Goal: Information Seeking & Learning: Learn about a topic

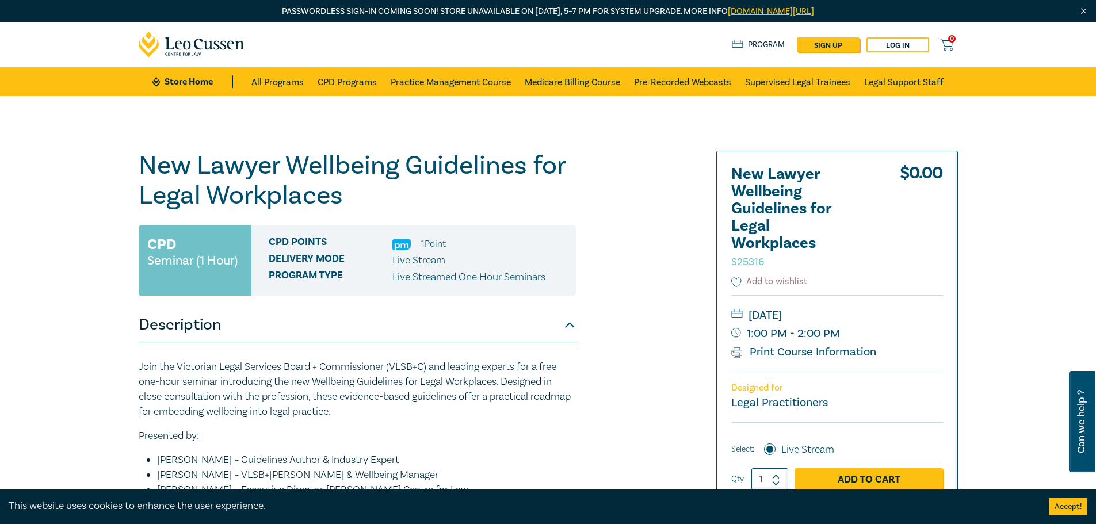
click at [599, 182] on div "New Lawyer Wellbeing Guidelines for Legal Workplaces S25316 CPD Seminar (1 Hour…" at bounding box center [409, 450] width 555 height 599
drag, startPoint x: 914, startPoint y: 315, endPoint x: 870, endPoint y: 339, distance: 49.7
click at [870, 339] on div "[DATE] 1:00 PM - 2:00 PM Print Course Information" at bounding box center [838, 333] width 212 height 77
copy div "[DATE] 1:00 PM - 2:00 PM"
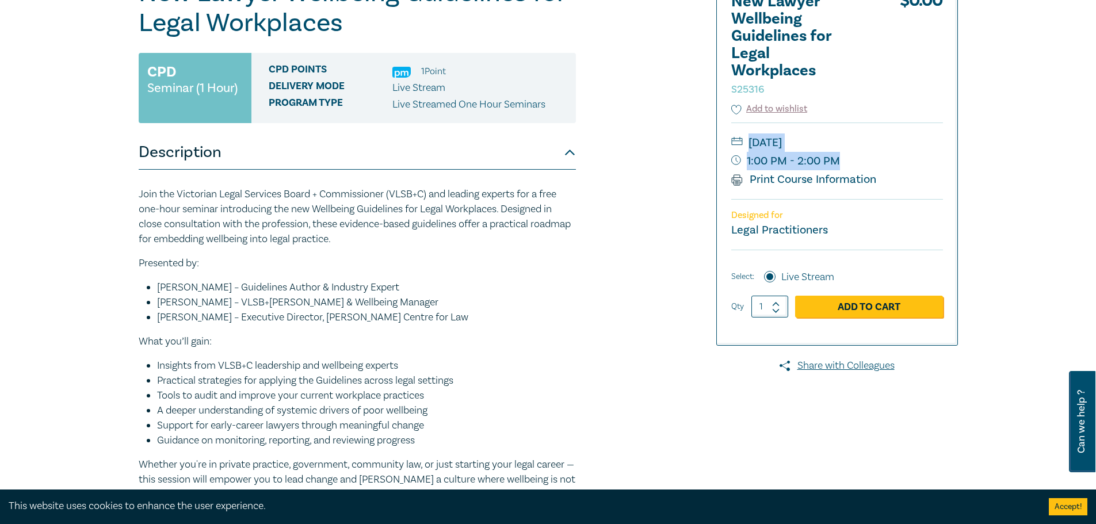
scroll to position [230, 0]
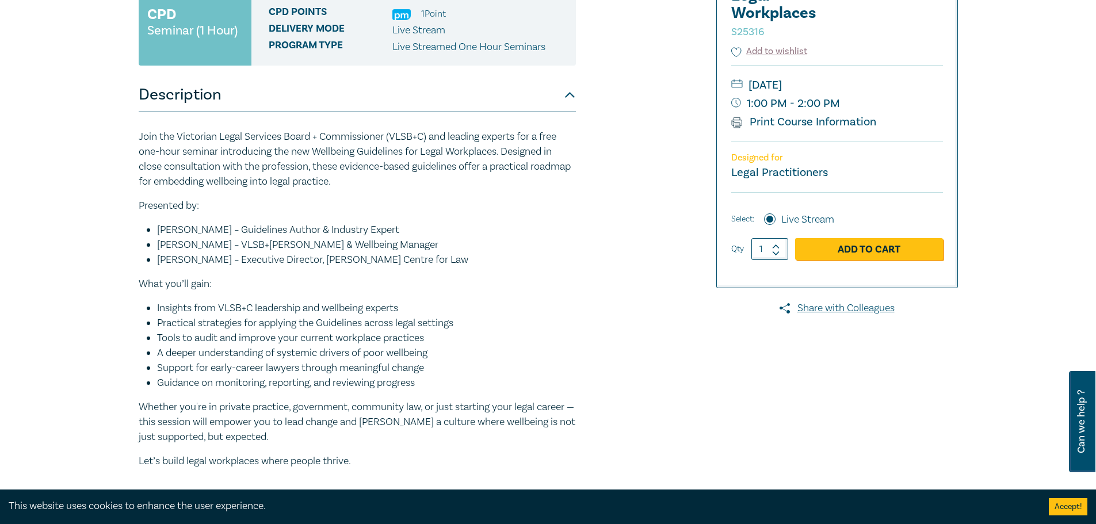
click at [304, 299] on div "Join the Victorian Legal Services Board + Commissioner (VLSB+C) and leading exp…" at bounding box center [357, 312] width 437 height 364
click at [304, 244] on li "[PERSON_NAME] – VLSB+[PERSON_NAME] & Wellbeing Manager" at bounding box center [366, 245] width 419 height 15
click at [395, 303] on li "Insights from VLSB+C leadership and wellbeing experts" at bounding box center [366, 308] width 419 height 15
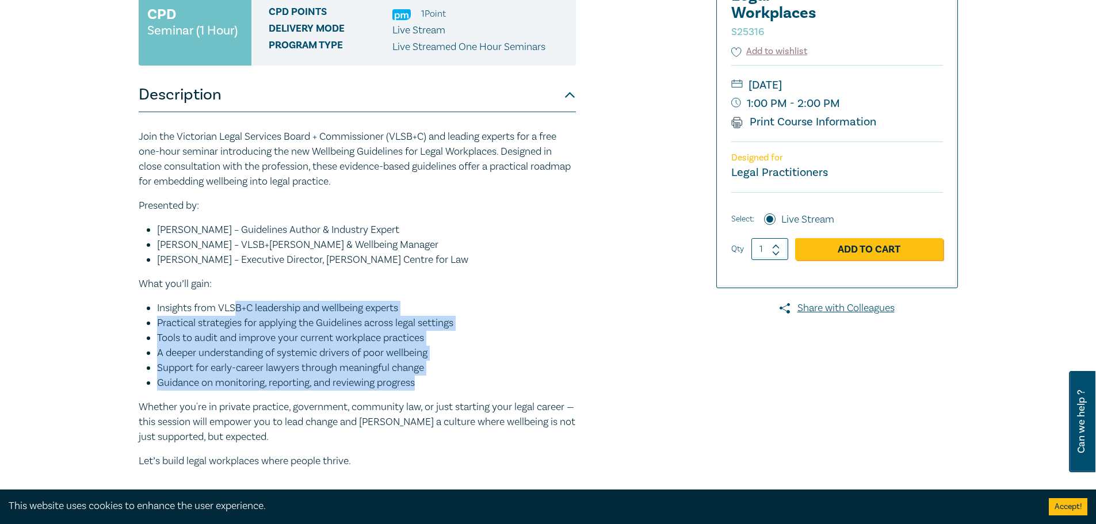
drag, startPoint x: 233, startPoint y: 299, endPoint x: 425, endPoint y: 383, distance: 209.8
click at [425, 383] on div "Join the Victorian Legal Services Board + Commissioner (VLSB+C) and leading exp…" at bounding box center [357, 312] width 437 height 364
click at [425, 383] on li "Guidance on monitoring, reporting, and reviewing progress" at bounding box center [366, 383] width 419 height 15
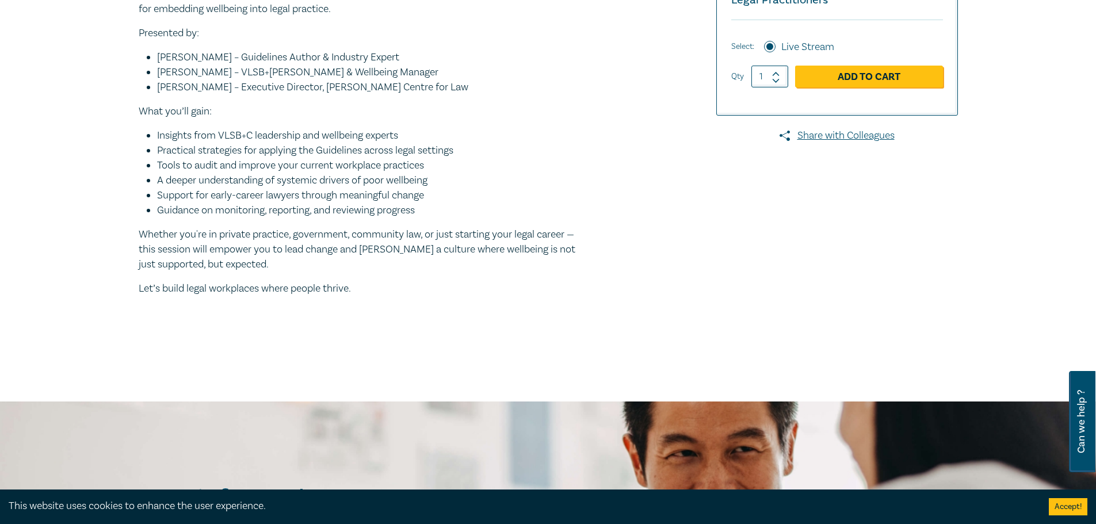
scroll to position [288, 0]
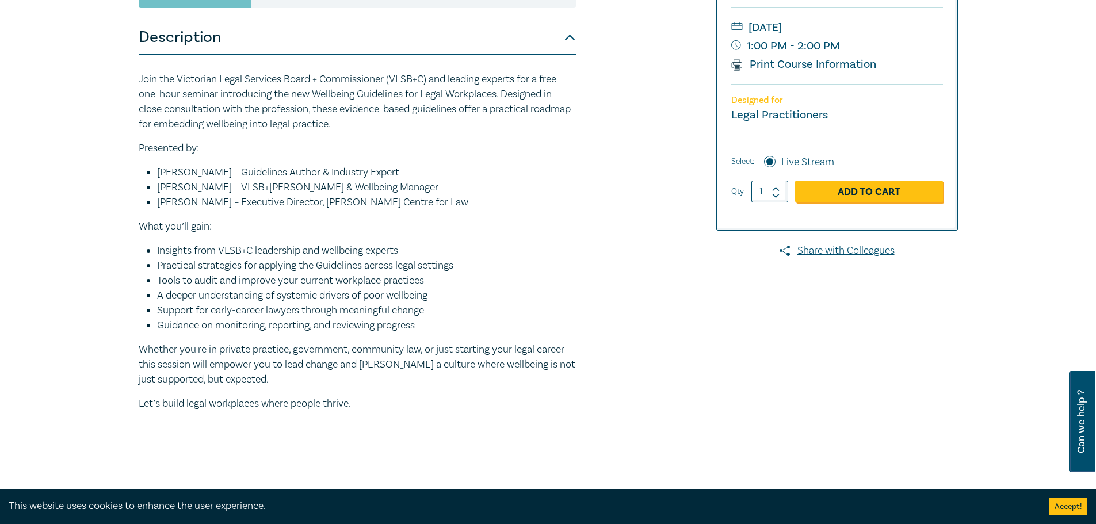
click at [260, 172] on li "[PERSON_NAME] – Guidelines Author & Industry Expert" at bounding box center [366, 172] width 419 height 15
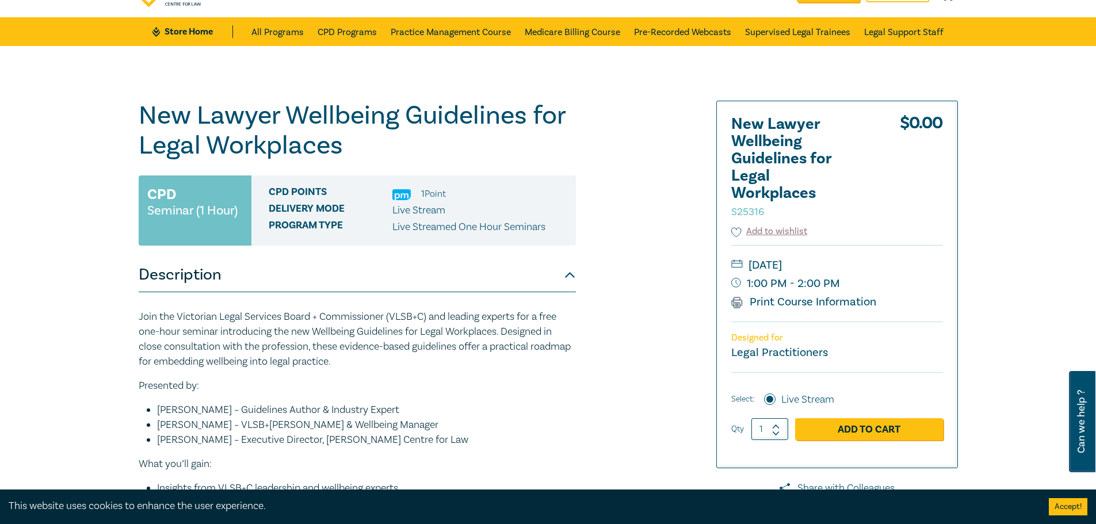
scroll to position [0, 0]
